Goal: Navigation & Orientation: Find specific page/section

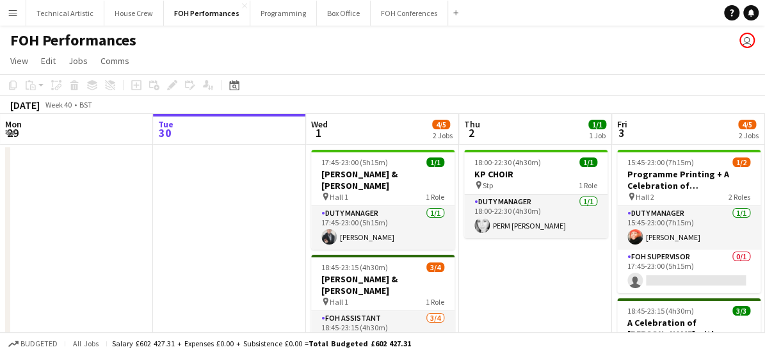
click at [326, 40] on div "FOH Performances user" at bounding box center [382, 38] width 765 height 24
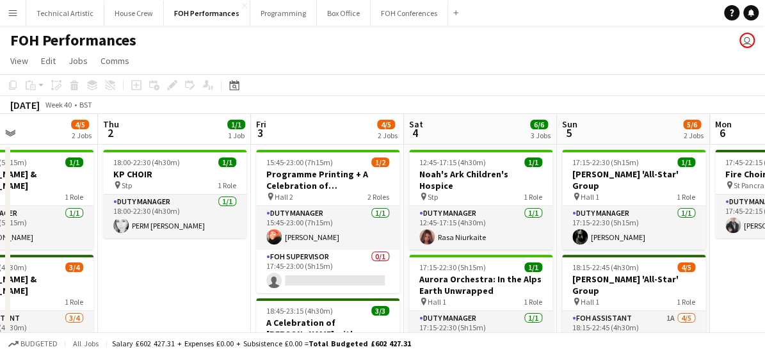
drag, startPoint x: 498, startPoint y: 295, endPoint x: 137, endPoint y: 218, distance: 368.9
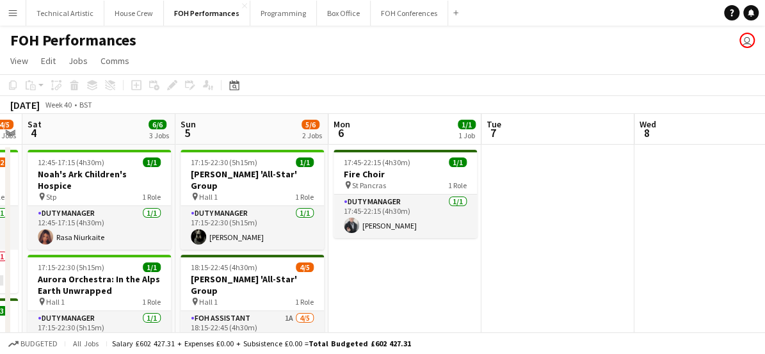
drag, startPoint x: 618, startPoint y: 266, endPoint x: 236, endPoint y: 247, distance: 382.5
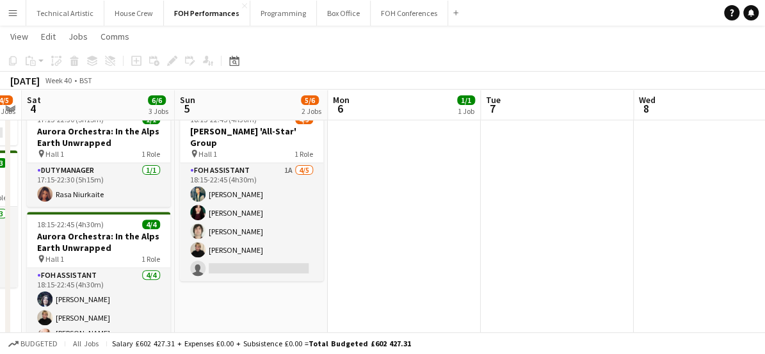
scroll to position [147, 0]
click at [67, 15] on button "Technical Artistic Close" at bounding box center [65, 13] width 78 height 25
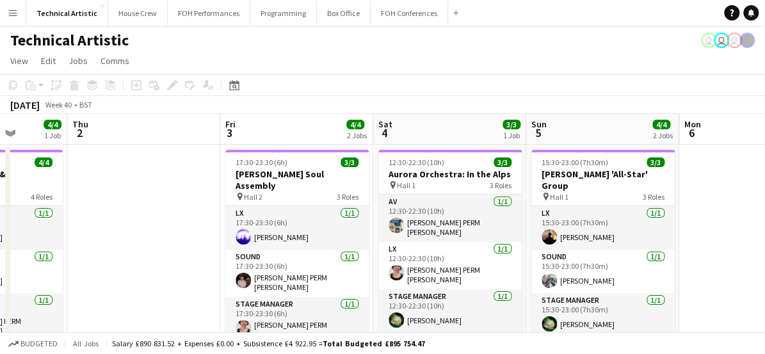
drag, startPoint x: 555, startPoint y: 191, endPoint x: 163, endPoint y: 171, distance: 392.7
click at [163, 171] on app-calendar-viewport "Mon 29 Tue 30 Wed 1 4/4 1 Job Thu 2 Fri 3 4/4 2 Jobs Sat 4 3/3 1 Job Sun 5 4/4 …" at bounding box center [382, 330] width 765 height 433
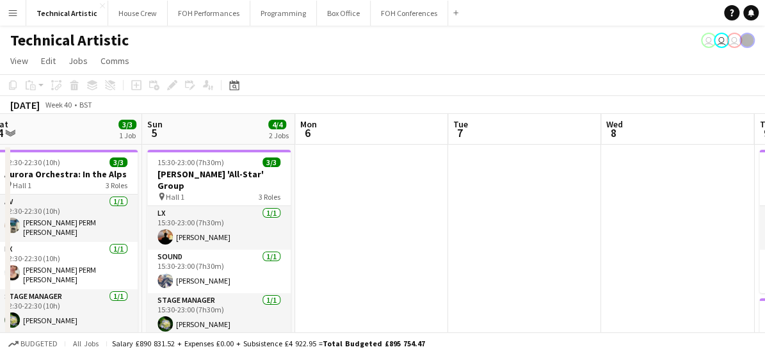
drag, startPoint x: 743, startPoint y: 232, endPoint x: 360, endPoint y: 225, distance: 383.3
click at [360, 225] on app-calendar-viewport "Wed 1 4/4 1 Job Thu 2 Fri 3 4/4 2 Jobs Sat 4 3/3 1 Job Sun 5 4/4 2 Jobs Mon 6 T…" at bounding box center [382, 330] width 765 height 433
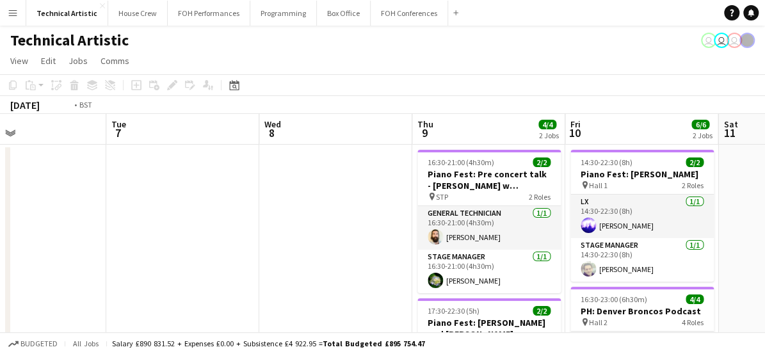
drag, startPoint x: 653, startPoint y: 219, endPoint x: 300, endPoint y: 271, distance: 357.1
click at [300, 271] on app-calendar-viewport "Fri 3 4/4 2 Jobs Sat 4 3/3 1 Job Sun 5 4/4 2 Jobs Mon 6 Tue 7 Wed 8 Thu 9 4/4 2…" at bounding box center [382, 330] width 765 height 433
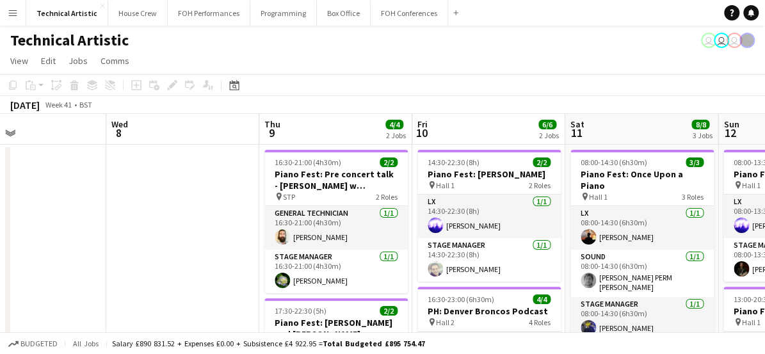
scroll to position [0, 365]
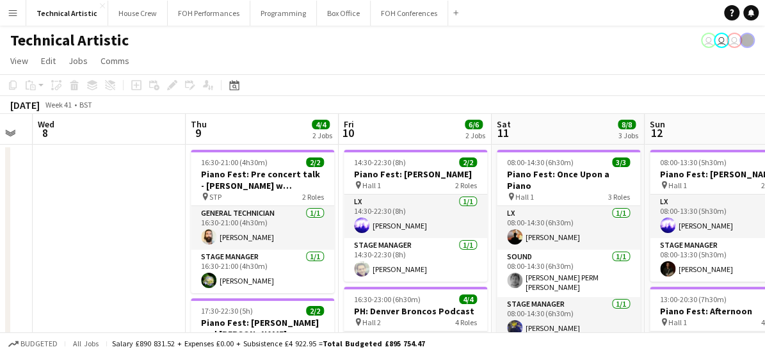
drag, startPoint x: 344, startPoint y: 221, endPoint x: 131, endPoint y: 239, distance: 214.4
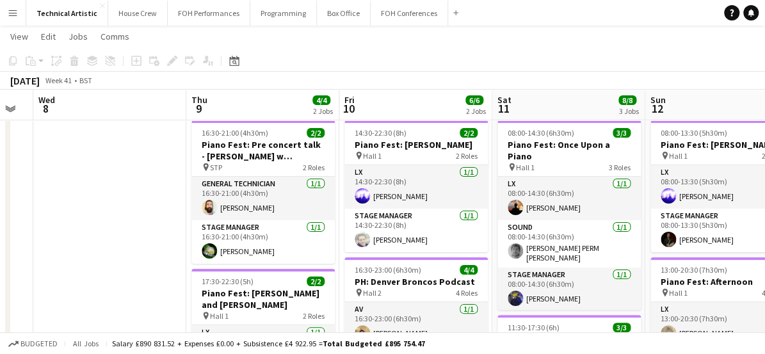
scroll to position [0, 0]
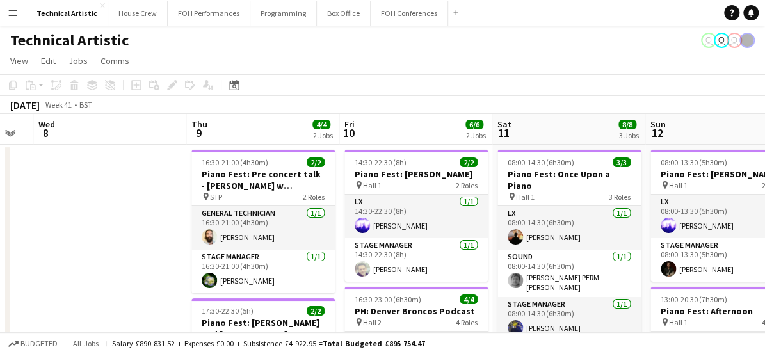
drag, startPoint x: 133, startPoint y: 165, endPoint x: 33, endPoint y: -39, distance: 227.2
click at [303, 36] on div "Technical Artistic user user user" at bounding box center [382, 38] width 765 height 24
